Goal: Information Seeking & Learning: Learn about a topic

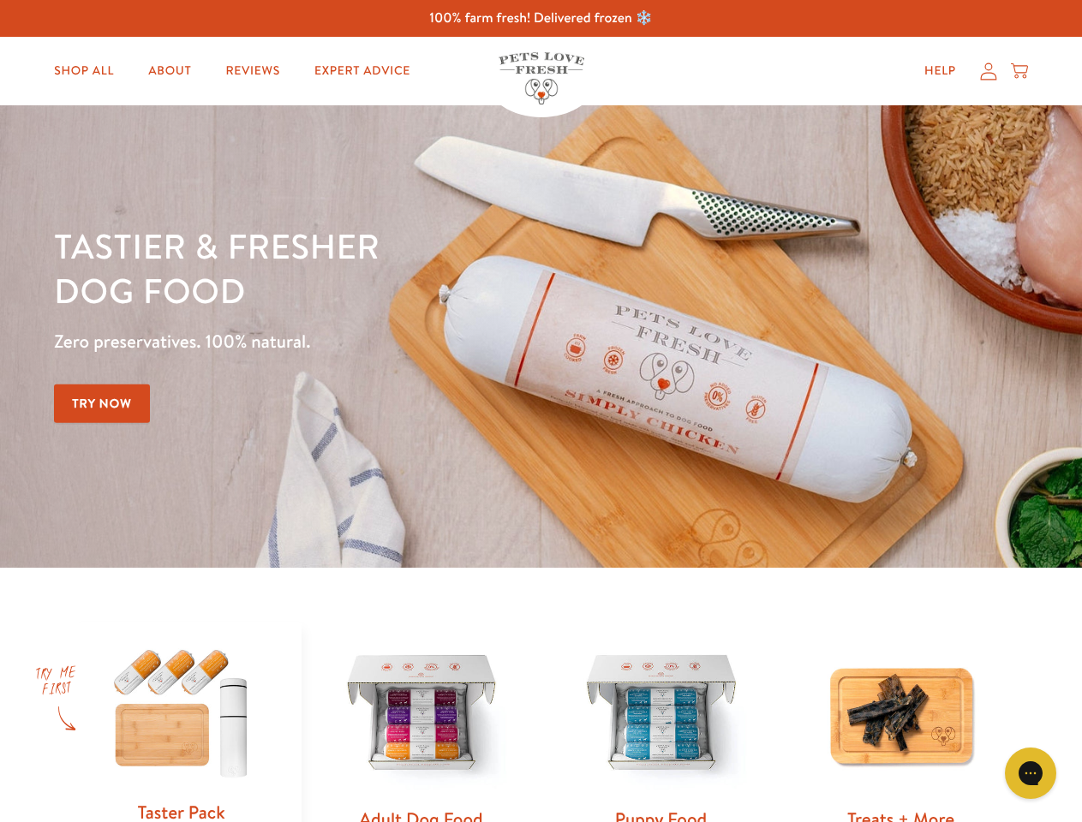
click at [541, 411] on div "Tastier & fresher dog food Zero preservatives. 100% natural. Try Now" at bounding box center [378, 337] width 649 height 226
click at [1030, 774] on icon "Gorgias live chat" at bounding box center [1030, 773] width 16 height 16
